Goal: Task Accomplishment & Management: Manage account settings

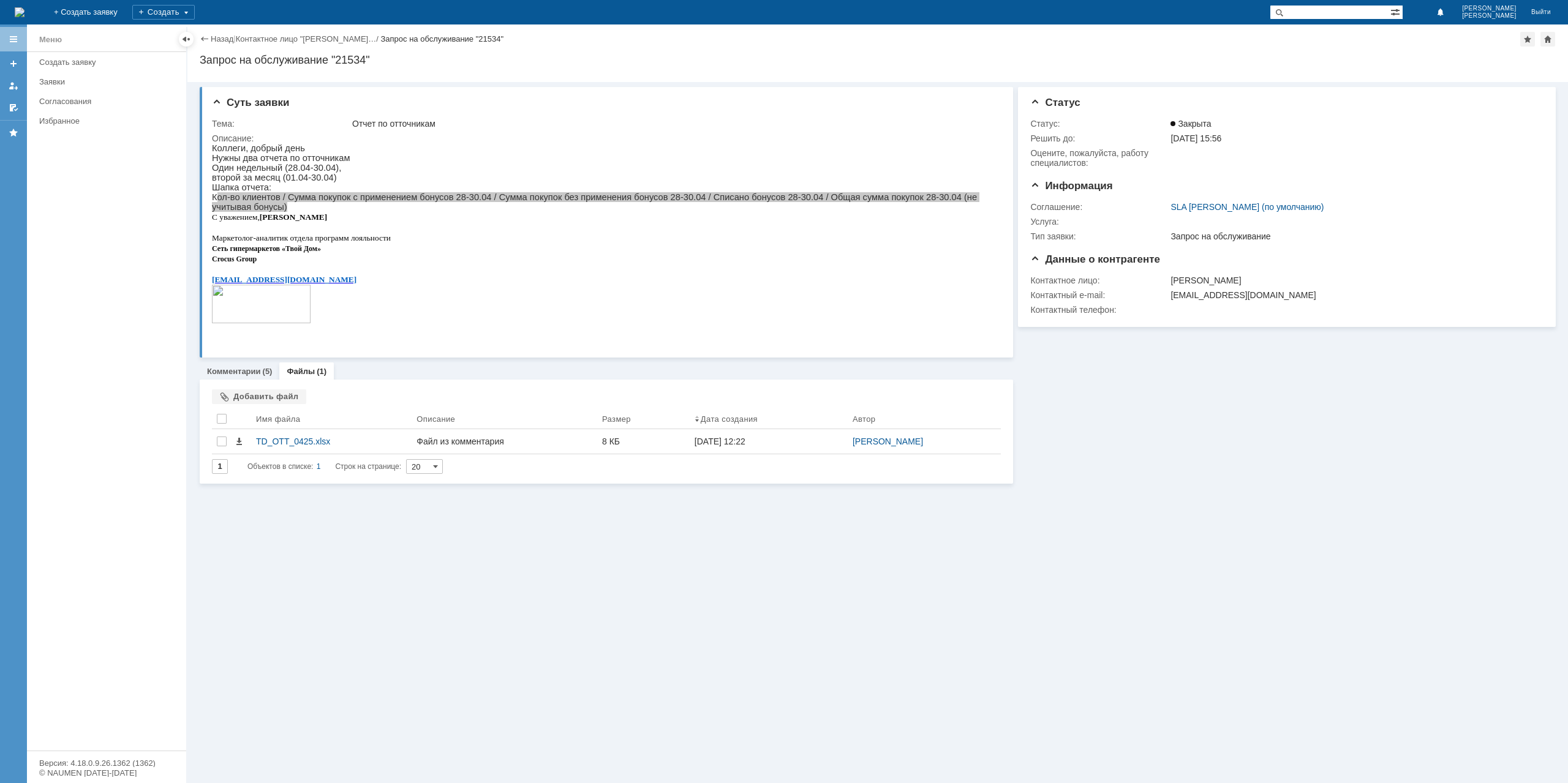
click at [214, 45] on div "Назад | Контактное лицо "[PERSON_NAME]… / Запрос на обслуживание "21534"" at bounding box center [878, 39] width 1357 height 14
click at [222, 35] on link "Назад" at bounding box center [222, 39] width 23 height 9
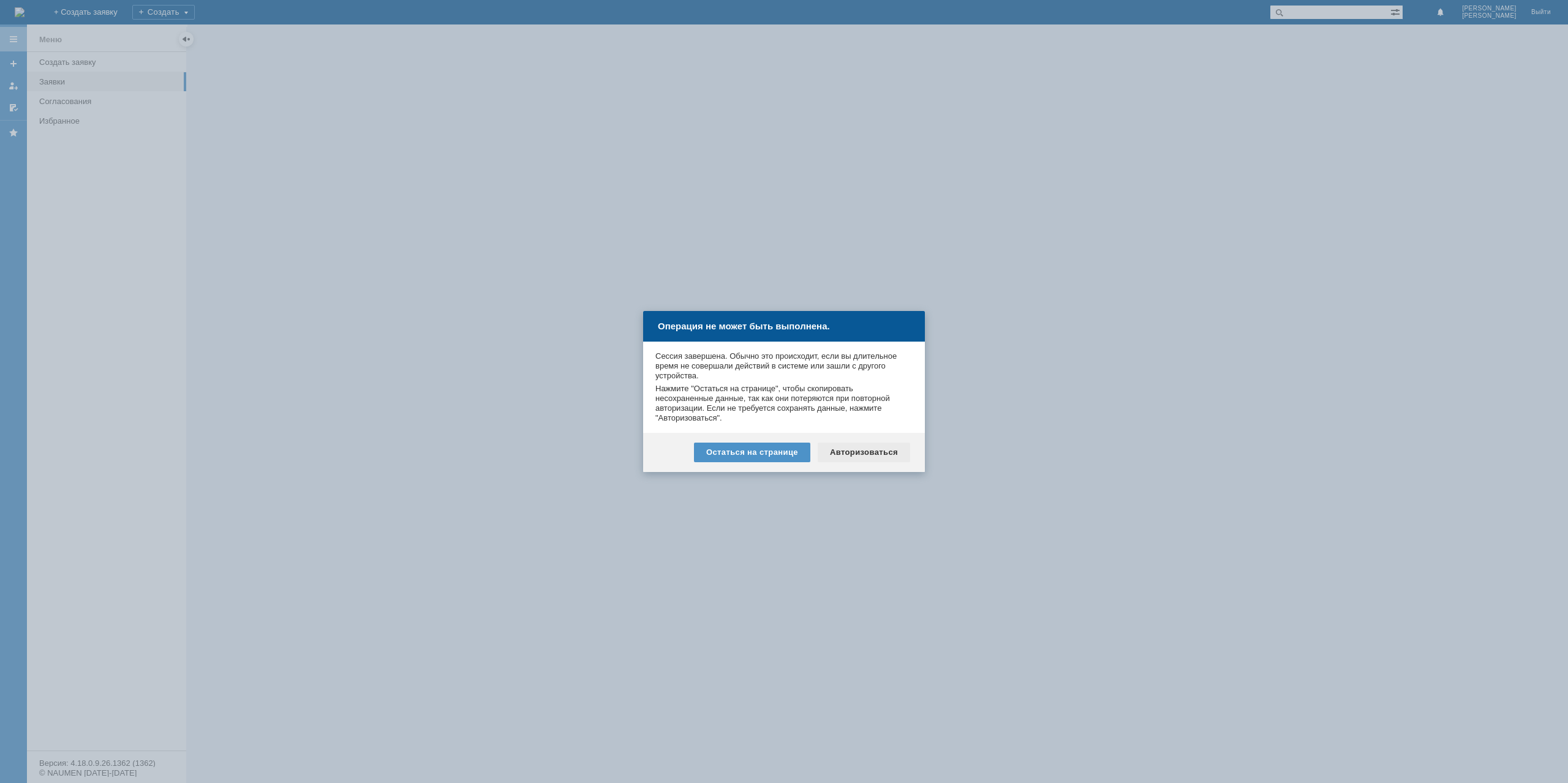
drag, startPoint x: 914, startPoint y: 454, endPoint x: 907, endPoint y: 452, distance: 7.3
click at [909, 452] on div "Остаться на странице Авторизоваться" at bounding box center [783, 452] width 282 height 39
click at [872, 449] on div "Авторизоваться" at bounding box center [863, 452] width 92 height 19
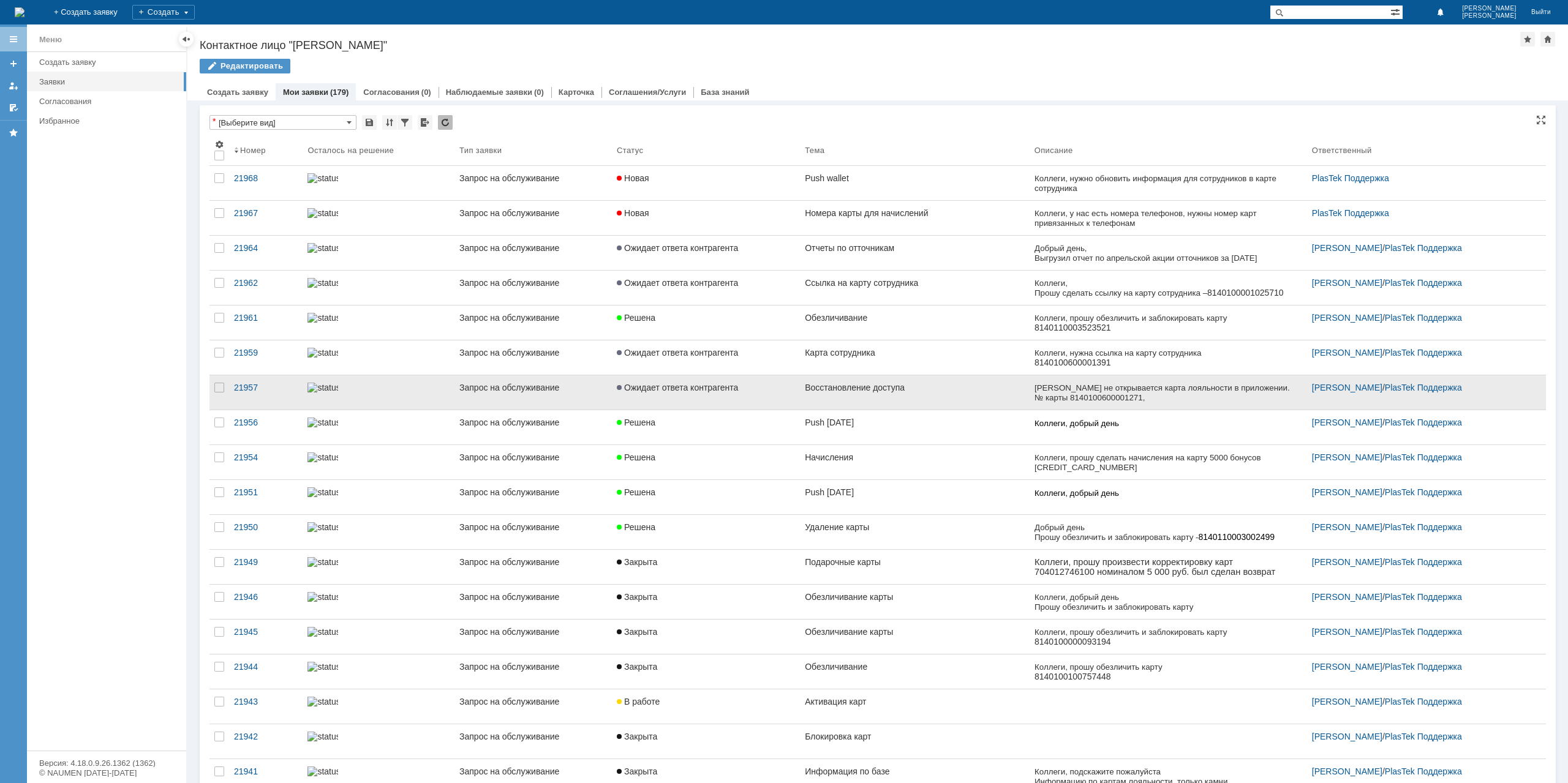
click at [879, 397] on link "Восстановление доступа" at bounding box center [915, 392] width 230 height 35
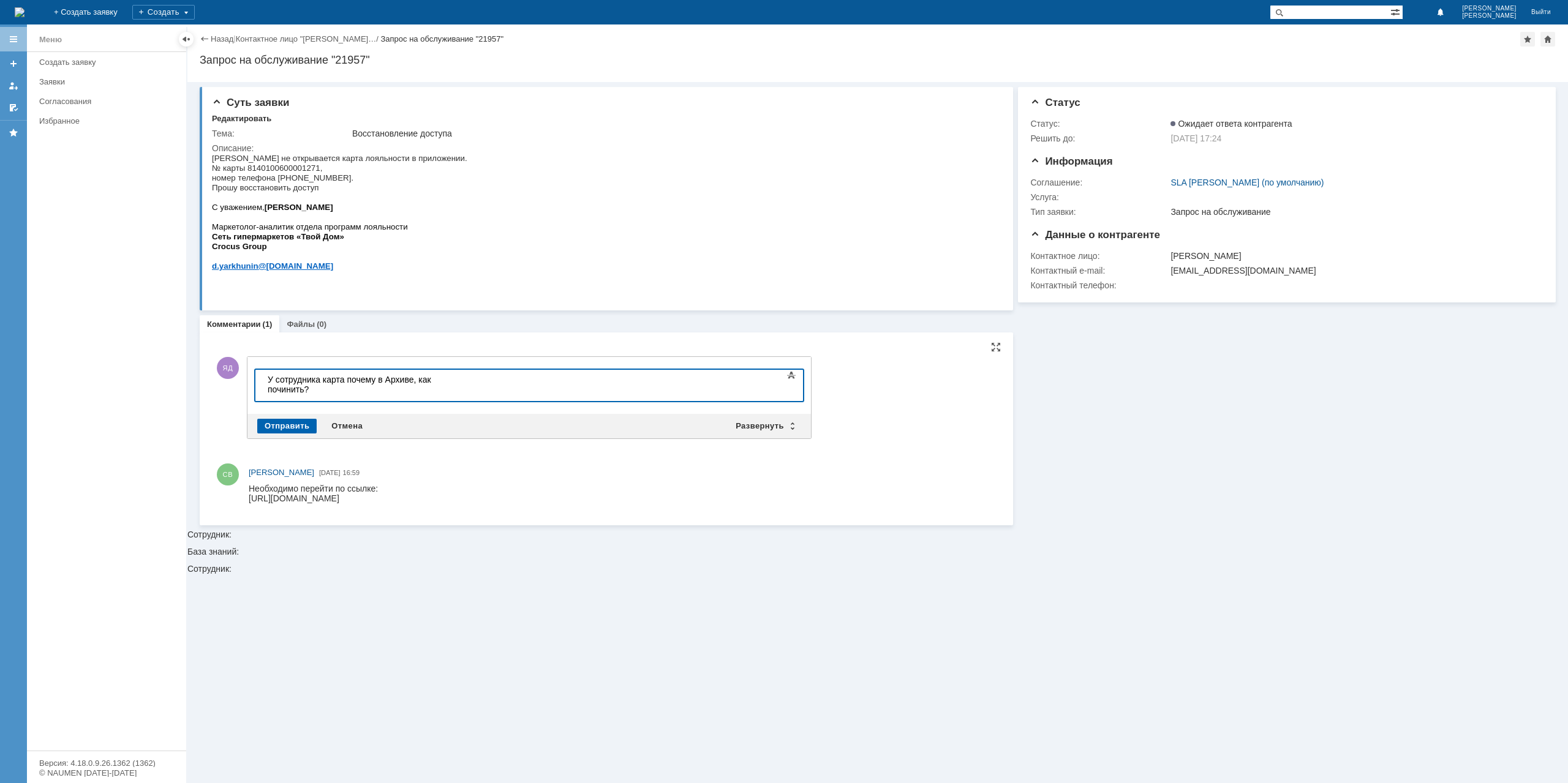
click at [295, 423] on div "Отправить" at bounding box center [287, 425] width 59 height 14
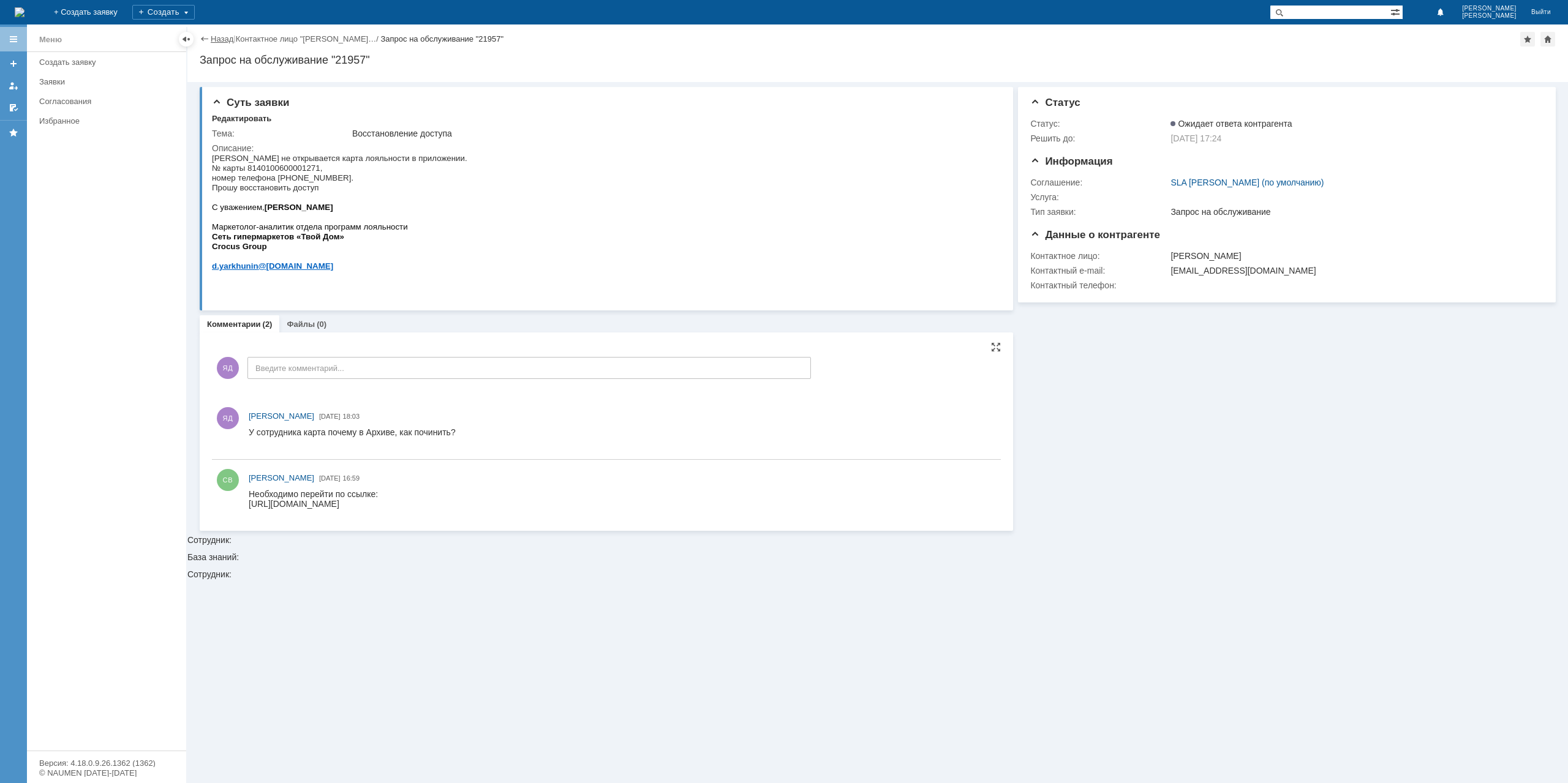
click at [225, 36] on link "Назад" at bounding box center [222, 39] width 23 height 9
